Goal: Transaction & Acquisition: Purchase product/service

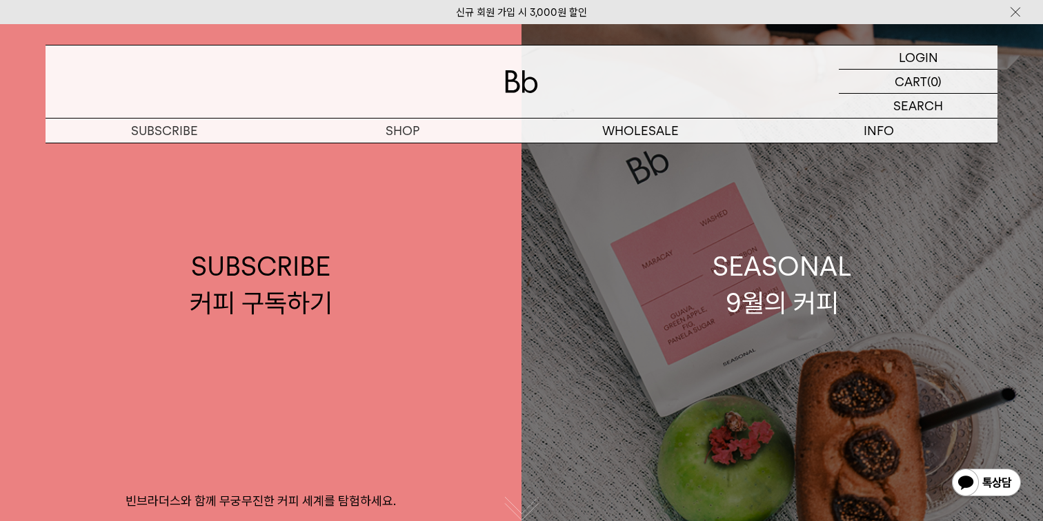
click at [784, 272] on div "SEASONAL 9월의 커피" at bounding box center [781, 284] width 139 height 73
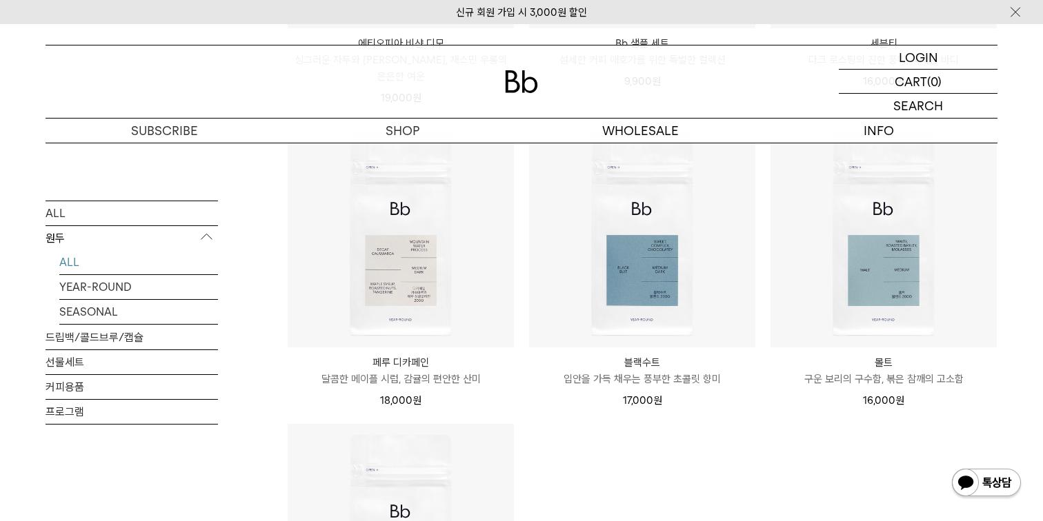
scroll to position [1090, 0]
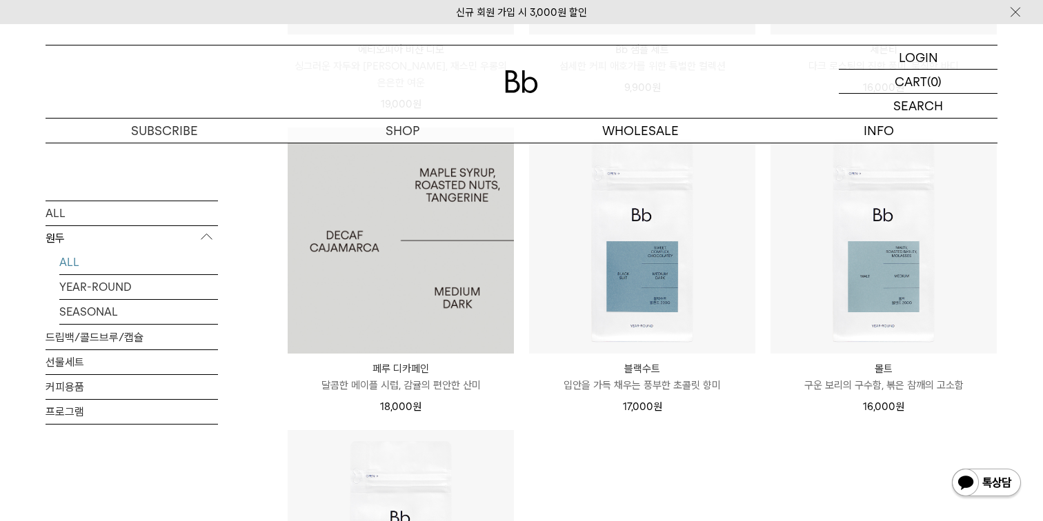
click at [469, 259] on img at bounding box center [401, 241] width 226 height 226
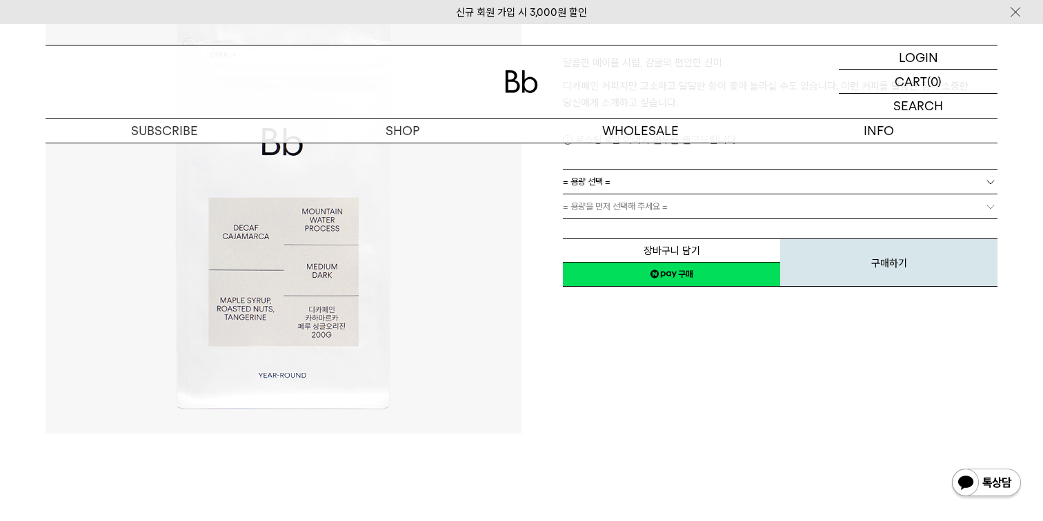
scroll to position [218, 0]
